Goal: Find specific page/section: Find specific page/section

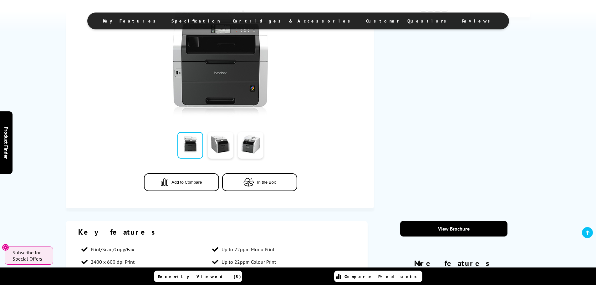
click at [291, 22] on span "Cartridges & Accessories" at bounding box center [293, 21] width 121 height 6
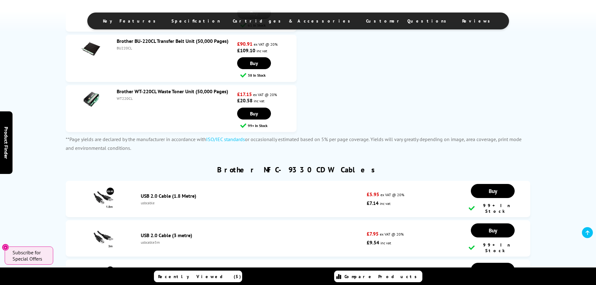
scroll to position [1876, 0]
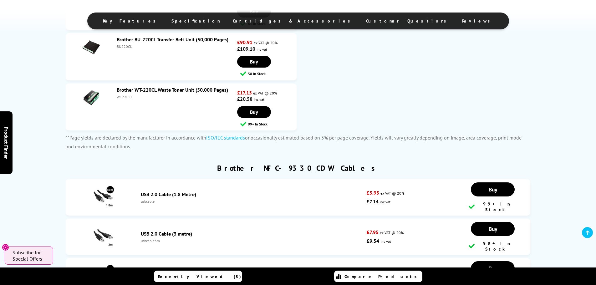
drag, startPoint x: 132, startPoint y: 97, endPoint x: 118, endPoint y: 97, distance: 14.4
click at [118, 97] on div "WT220CL" at bounding box center [176, 97] width 119 height 5
copy div "WT220CL"
